Goal: Task Accomplishment & Management: Use online tool/utility

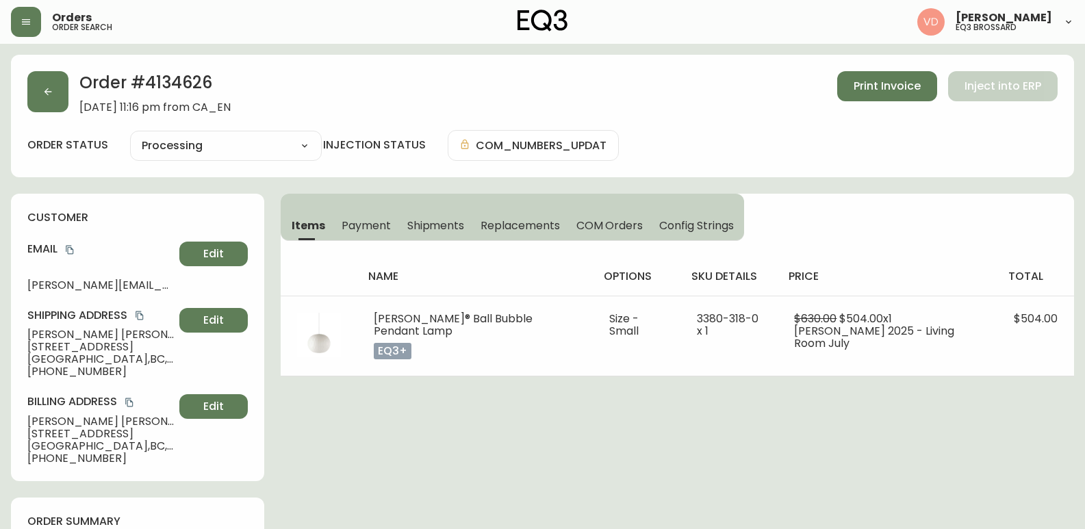
select select "PROCESSING"
click at [21, 27] on icon "button" at bounding box center [26, 21] width 11 height 11
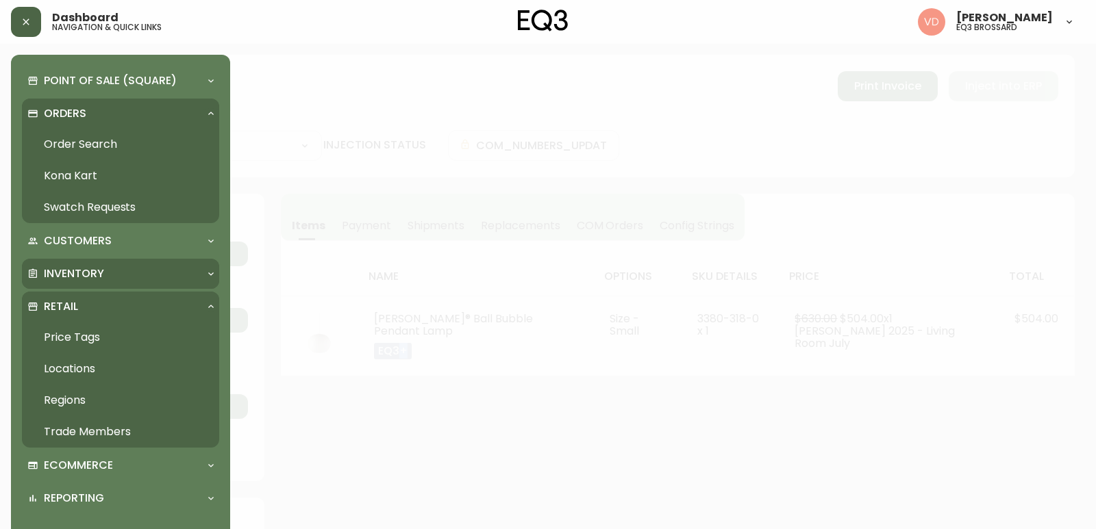
click at [124, 279] on div "Inventory" at bounding box center [113, 273] width 173 height 15
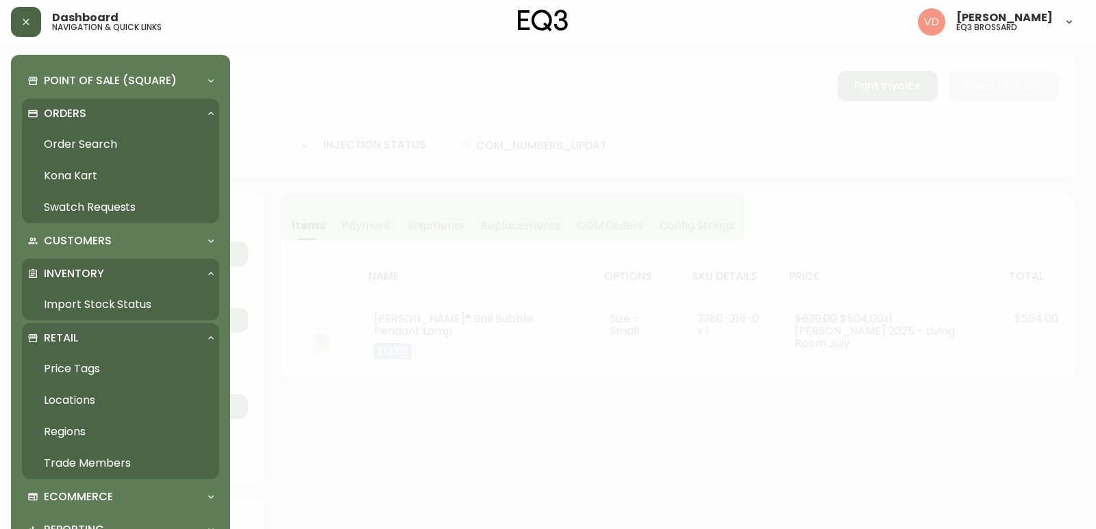
click at [118, 307] on link "Import Stock Status" at bounding box center [120, 305] width 197 height 32
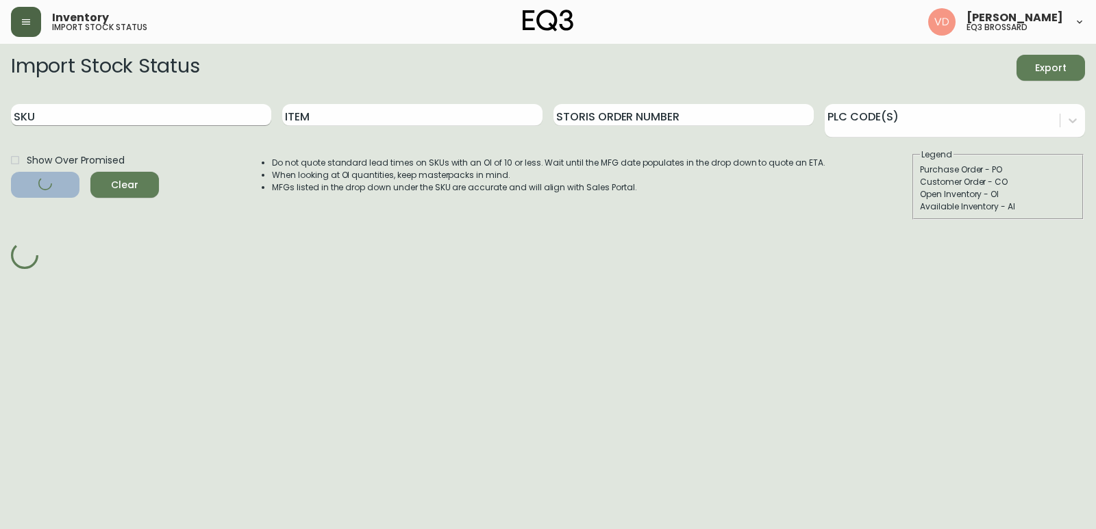
click at [242, 115] on input "SKU" at bounding box center [141, 115] width 260 height 22
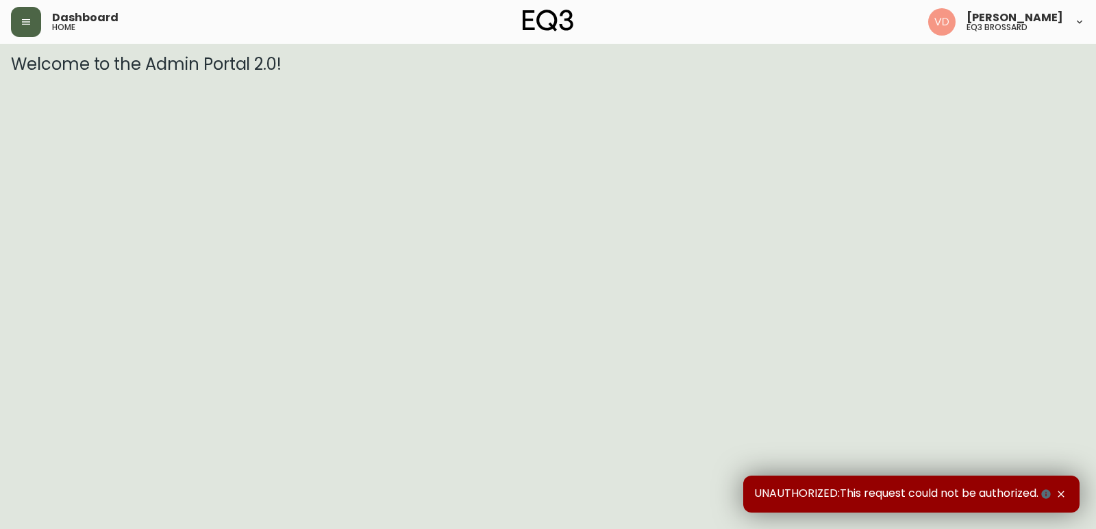
click at [33, 21] on button "button" at bounding box center [26, 22] width 30 height 30
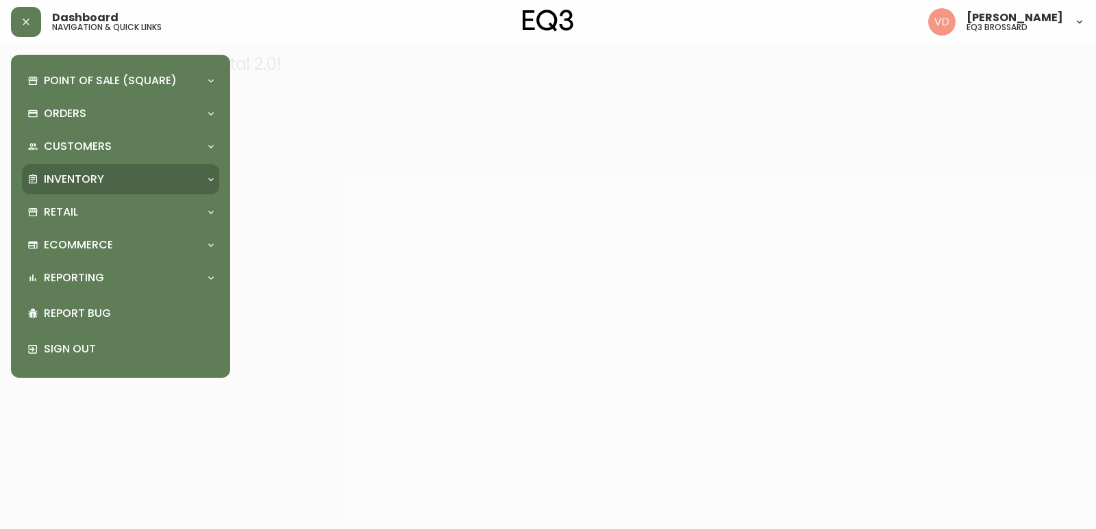
click at [101, 186] on p "Inventory" at bounding box center [74, 179] width 60 height 15
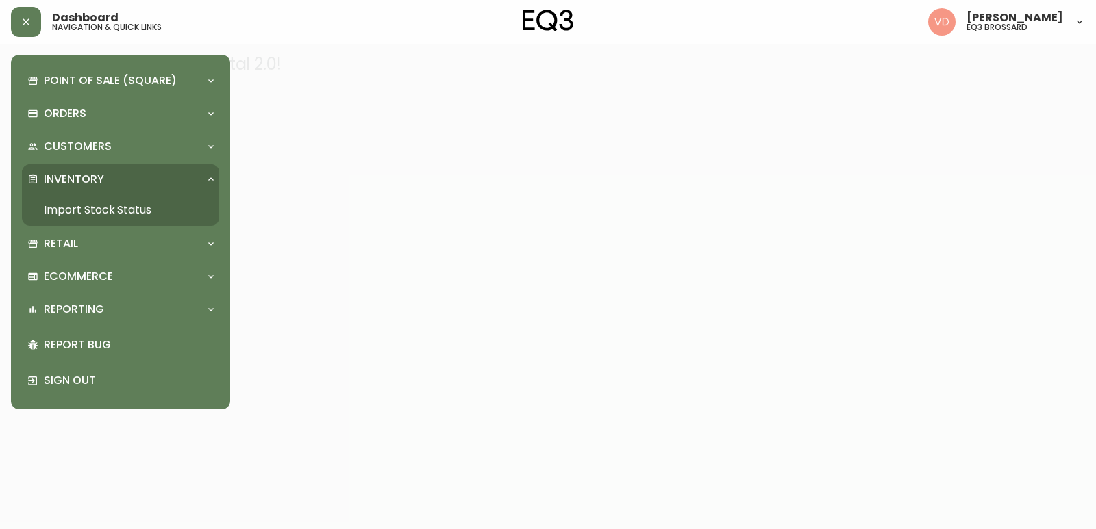
click at [97, 209] on link "Import Stock Status" at bounding box center [120, 210] width 197 height 32
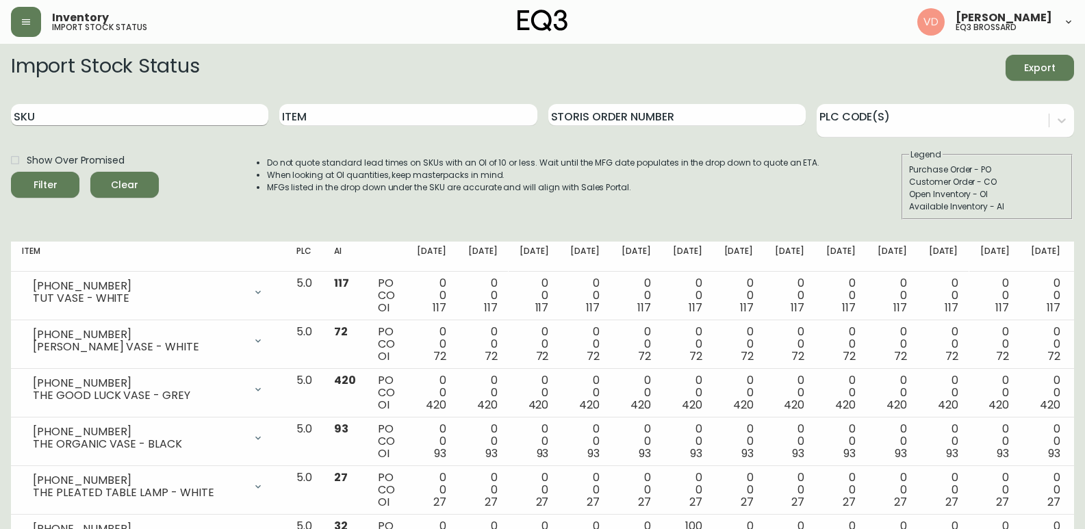
click at [155, 119] on input "SKU" at bounding box center [139, 115] width 257 height 22
paste input "[PHONE_NUMBER]"
type input "[PHONE_NUMBER]"
click at [11, 172] on button "Filter" at bounding box center [45, 185] width 68 height 26
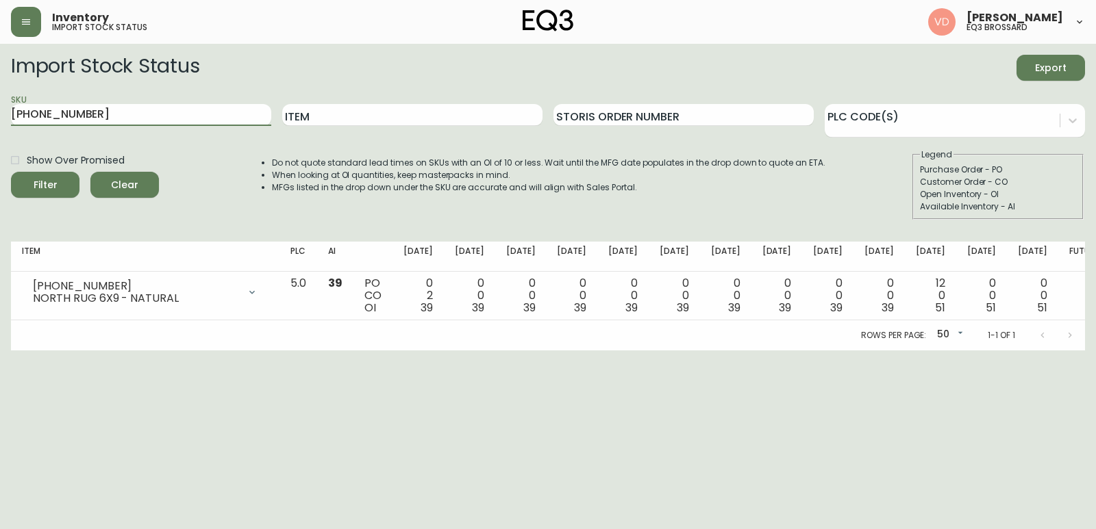
drag, startPoint x: 94, startPoint y: 118, endPoint x: 0, endPoint y: 121, distance: 93.9
click at [0, 121] on main "Import Stock Status Export SKU [PHONE_NUMBER] Item Storis Order Number PLC Code…" at bounding box center [548, 197] width 1096 height 307
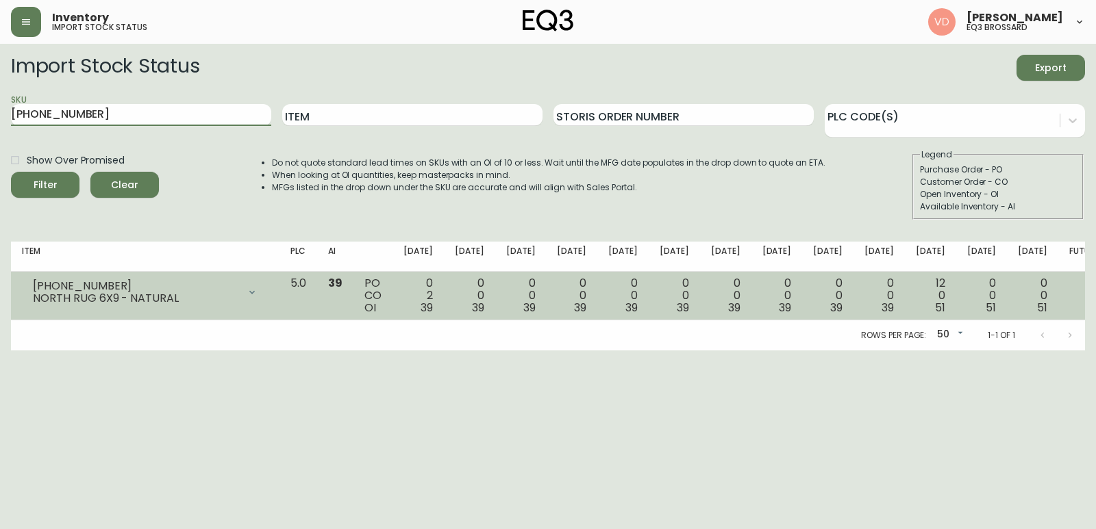
drag, startPoint x: 92, startPoint y: 403, endPoint x: 91, endPoint y: 319, distance: 84.2
click at [92, 351] on html "Inventory import stock status [PERSON_NAME] eq3 [PERSON_NAME] Import Stock Stat…" at bounding box center [548, 175] width 1096 height 351
